Goal: Task Accomplishment & Management: Use online tool/utility

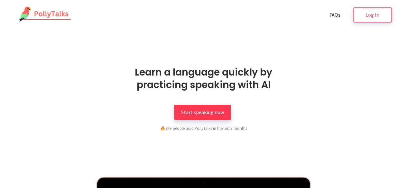
click at [219, 114] on span "Start speaking now" at bounding box center [202, 112] width 43 height 6
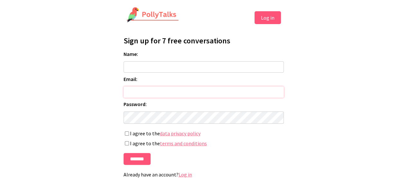
type input "**********"
click at [160, 64] on input "Name:" at bounding box center [204, 67] width 160 height 11
type input "**********"
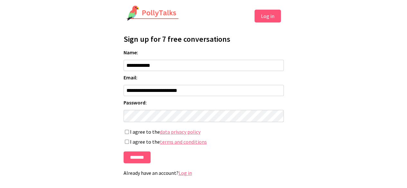
scroll to position [6, 0]
click at [137, 155] on input "*******" at bounding box center [137, 158] width 27 height 12
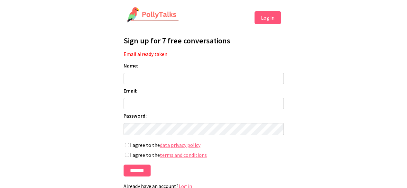
type input "**********"
click at [149, 75] on input "Name:" at bounding box center [204, 78] width 160 height 11
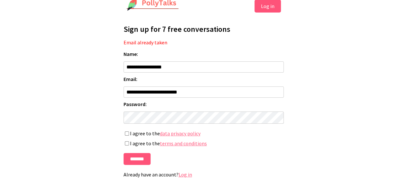
scroll to position [17, 0]
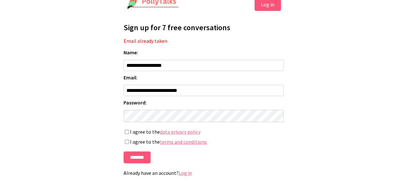
type input "**********"
click at [130, 129] on label "I agree to the data privacy policy" at bounding box center [204, 132] width 160 height 7
click at [128, 139] on label "I agree to the terms and conditions" at bounding box center [204, 142] width 160 height 7
click at [142, 159] on input "*******" at bounding box center [137, 158] width 27 height 12
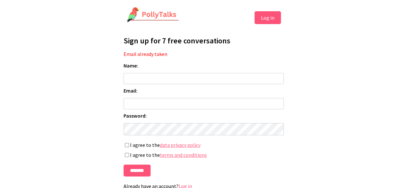
type input "**********"
click at [173, 82] on input "Name:" at bounding box center [204, 78] width 160 height 11
type input "**********"
click at [265, 20] on button "Log in" at bounding box center [268, 17] width 26 height 13
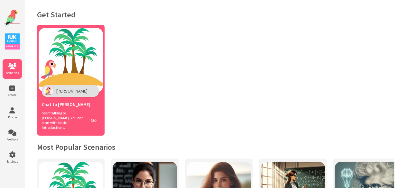
click at [70, 99] on div "Chat to [PERSON_NAME]" at bounding box center [71, 104] width 58 height 14
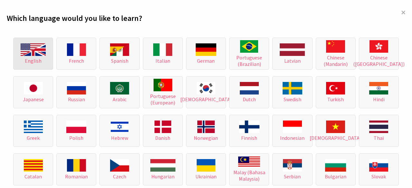
click at [41, 50] on img at bounding box center [33, 49] width 25 height 13
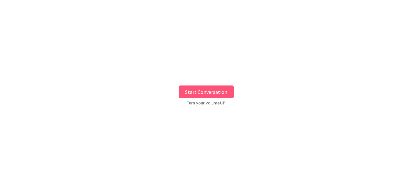
click at [192, 91] on button "Start Conversation" at bounding box center [206, 92] width 55 height 13
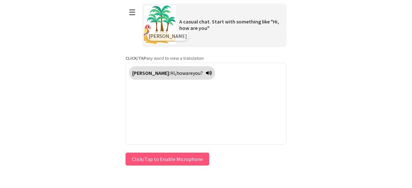
click at [177, 161] on button "Click/Tap to Enable Microphone" at bounding box center [168, 159] width 84 height 13
click at [210, 108] on div "Polly: Hi, how are you?" at bounding box center [206, 104] width 161 height 82
click at [157, 158] on button "Click/Tap to Enable Microphone" at bounding box center [168, 159] width 84 height 13
drag, startPoint x: 207, startPoint y: 160, endPoint x: 204, endPoint y: 161, distance: 3.4
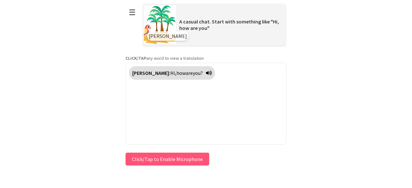
click at [204, 161] on div "Press & HOLD to speak Click/Tap to Enable Microphone ↶ Undo Save No voice detec…" at bounding box center [206, 159] width 161 height 16
click at [192, 162] on button "Click/Tap to Enable Microphone" at bounding box center [168, 159] width 84 height 13
click at [150, 159] on button "Click/Tap to Enable Microphone" at bounding box center [168, 159] width 84 height 13
click at [175, 94] on div "Polly: Hi, how are you?" at bounding box center [206, 104] width 161 height 82
click at [134, 13] on button "☰" at bounding box center [133, 12] width 14 height 16
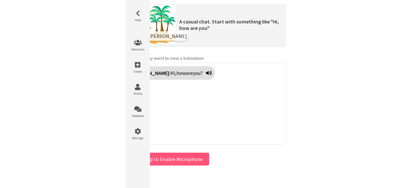
click at [254, 119] on div "Polly: Hi, how are you?" at bounding box center [206, 104] width 161 height 82
drag, startPoint x: 239, startPoint y: 125, endPoint x: 210, endPoint y: 156, distance: 42.4
click at [238, 128] on div "Polly: Hi, how are you?" at bounding box center [206, 104] width 161 height 82
click at [198, 158] on button "Click/Tap to Enable Microphone" at bounding box center [168, 159] width 84 height 13
click at [195, 160] on button "Click/Tap to Enable Microphone" at bounding box center [168, 159] width 84 height 13
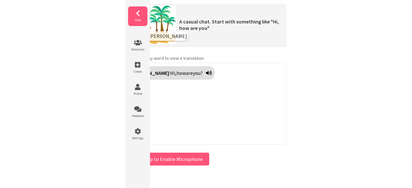
click at [138, 10] on icon at bounding box center [137, 13] width 19 height 6
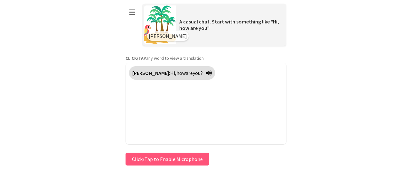
click at [153, 38] on span "Polly" at bounding box center [168, 36] width 38 height 6
click at [184, 156] on button "Click/Tap to Enable Microphone" at bounding box center [168, 159] width 84 height 13
click at [182, 158] on button "Click/Tap to Enable Microphone" at bounding box center [168, 159] width 84 height 13
click at [142, 160] on button "Click/Tap to Enable Microphone" at bounding box center [168, 159] width 84 height 13
click at [156, 157] on button "Click/Tap to Enable Microphone" at bounding box center [168, 159] width 84 height 13
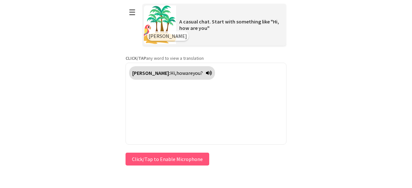
click at [156, 157] on button "Click/Tap to Enable Microphone" at bounding box center [168, 159] width 84 height 13
click at [223, 130] on div "Polly: Hi, how are you?" at bounding box center [206, 104] width 161 height 82
click at [176, 73] on span "how" at bounding box center [180, 73] width 9 height 6
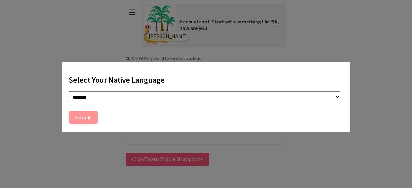
click at [86, 99] on select "**********" at bounding box center [205, 97] width 272 height 12
select select "**"
click at [69, 91] on select "**********" at bounding box center [205, 97] width 272 height 12
click at [81, 119] on button "Submit" at bounding box center [83, 117] width 29 height 13
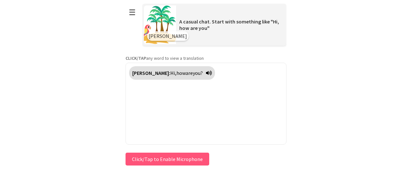
click at [165, 160] on button "Click/Tap to Enable Microphone" at bounding box center [168, 159] width 84 height 13
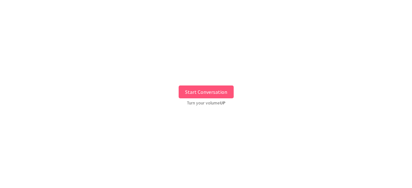
click at [206, 92] on button "Start Conversation" at bounding box center [206, 92] width 55 height 13
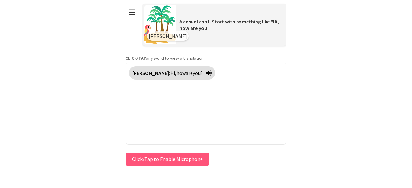
click at [172, 157] on button "Click/Tap to Enable Microphone" at bounding box center [168, 159] width 84 height 13
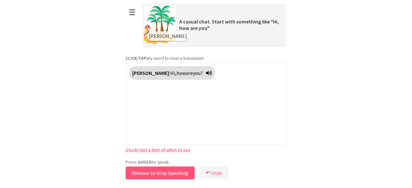
click at [160, 173] on button "Release to Stop Speaking" at bounding box center [160, 173] width 69 height 13
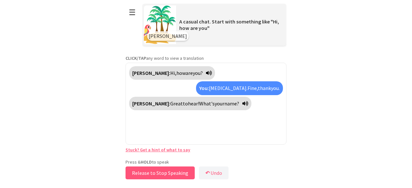
click at [160, 173] on button "Release to Stop Speaking" at bounding box center [160, 173] width 69 height 13
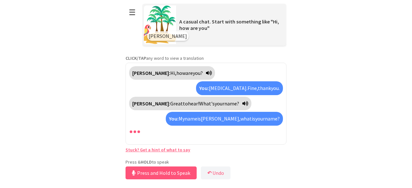
scroll to position [5, 0]
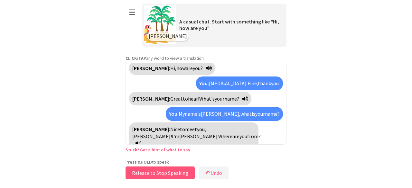
click at [160, 173] on button "Release to Stop Speaking" at bounding box center [160, 173] width 69 height 13
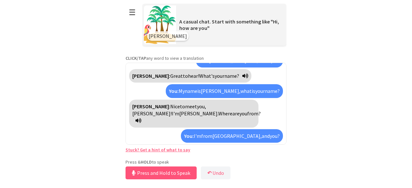
scroll to position [43, 0]
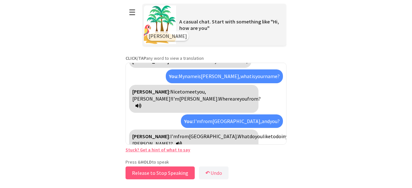
click at [161, 173] on button "Release to Stop Speaking" at bounding box center [160, 173] width 69 height 13
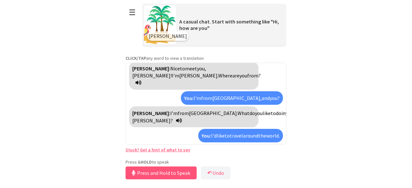
scroll to position [81, 0]
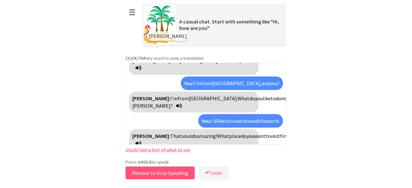
click at [161, 173] on button "Release to Stop Speaking" at bounding box center [160, 173] width 69 height 13
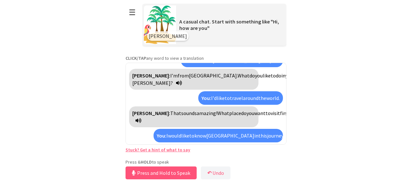
scroll to position [118, 0]
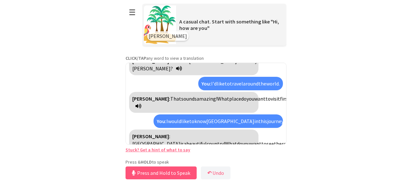
click at [141, 148] on icon at bounding box center [139, 150] width 6 height 5
click at [176, 174] on button "Release to Stop Speaking" at bounding box center [160, 173] width 69 height 13
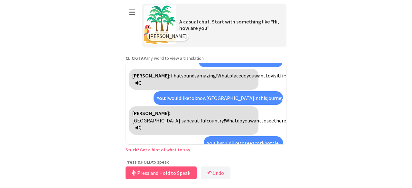
scroll to position [163, 0]
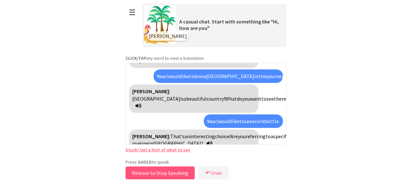
click at [176, 174] on button "Release to Stop Speaking" at bounding box center [160, 173] width 69 height 13
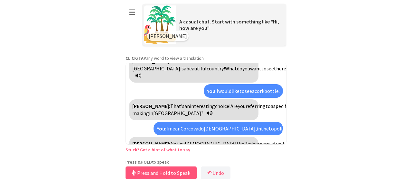
scroll to position [222, 0]
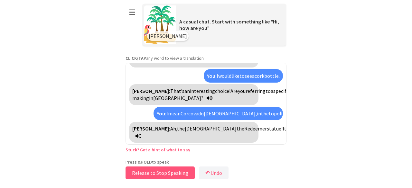
click at [176, 174] on button "Release to Stop Speaking" at bounding box center [160, 173] width 69 height 13
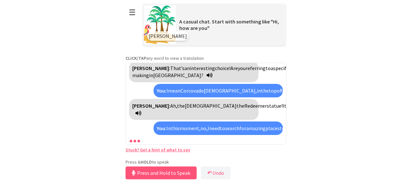
scroll to position [289, 0]
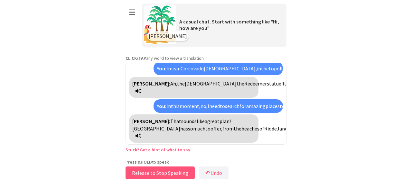
click at [176, 174] on button "Release to Stop Speaking" at bounding box center [160, 173] width 69 height 13
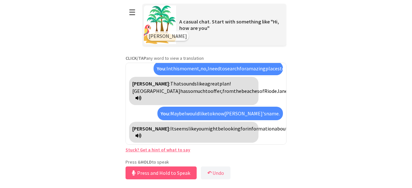
scroll to position [341, 0]
click at [179, 175] on button "Release to Stop Speaking" at bounding box center [160, 173] width 69 height 13
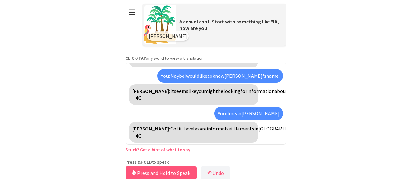
scroll to position [437, 0]
click at [151, 170] on button "Release to Stop Speaking" at bounding box center [160, 173] width 69 height 13
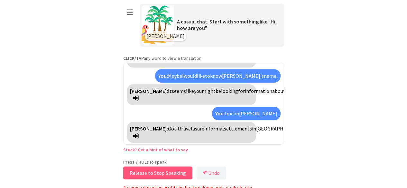
click at [151, 170] on button "Release to Stop Speaking" at bounding box center [157, 173] width 69 height 13
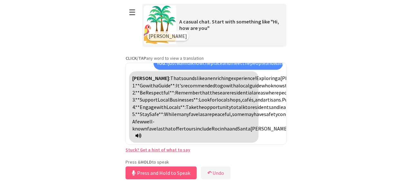
scroll to position [619, 0]
click at [164, 174] on button "Release to Stop Speaking" at bounding box center [160, 173] width 69 height 13
click at [164, 174] on button "Release to Stop Speaking" at bounding box center [157, 173] width 69 height 13
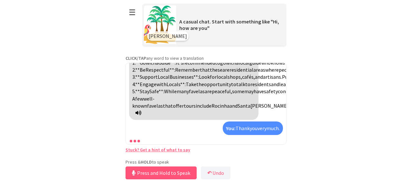
scroll to position [663, 0]
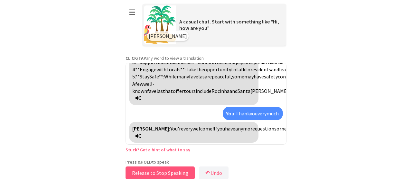
click at [178, 172] on button "Release to Stop Speaking" at bounding box center [160, 173] width 69 height 13
click at [178, 172] on button "Release to Stop Speaking" at bounding box center [157, 173] width 69 height 13
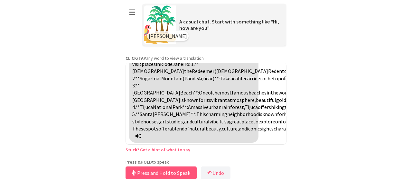
scroll to position [846, 0]
click at [176, 174] on button "Press and Hold to Speak" at bounding box center [161, 173] width 71 height 13
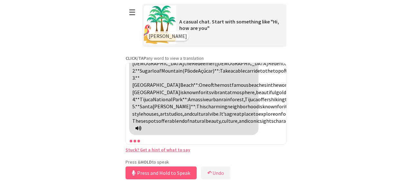
scroll to position [869, 0]
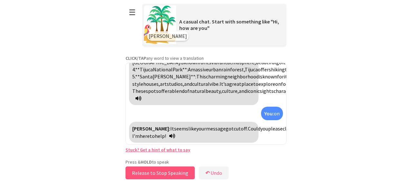
click at [176, 174] on button "Release to Stop Speaking" at bounding box center [160, 173] width 69 height 13
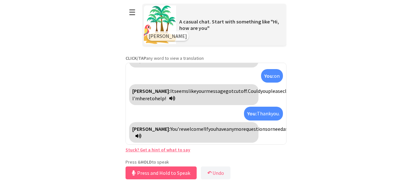
scroll to position [935, 0]
click at [129, 13] on button "☰" at bounding box center [133, 12] width 14 height 16
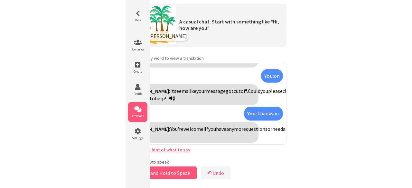
click at [134, 112] on icon at bounding box center [137, 109] width 19 height 6
